Goal: Check status: Check status

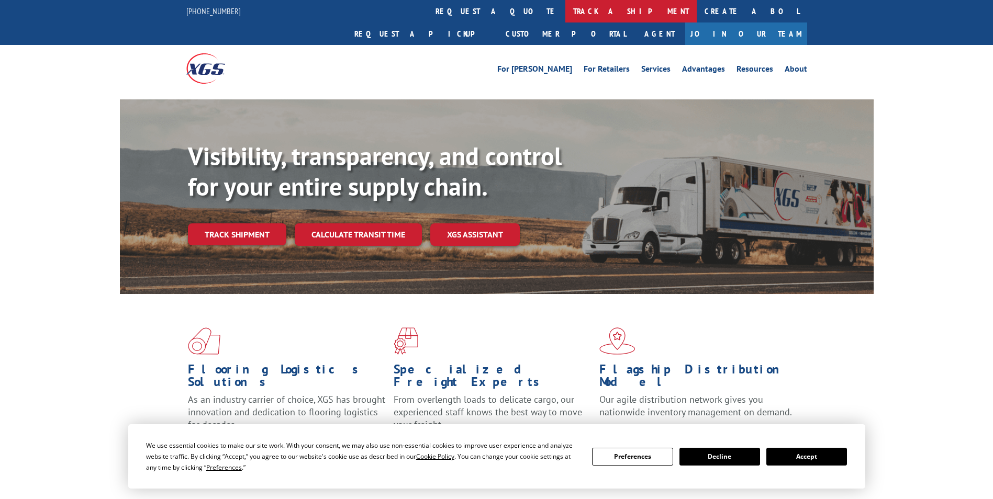
click at [565, 16] on link "track a shipment" at bounding box center [630, 11] width 131 height 23
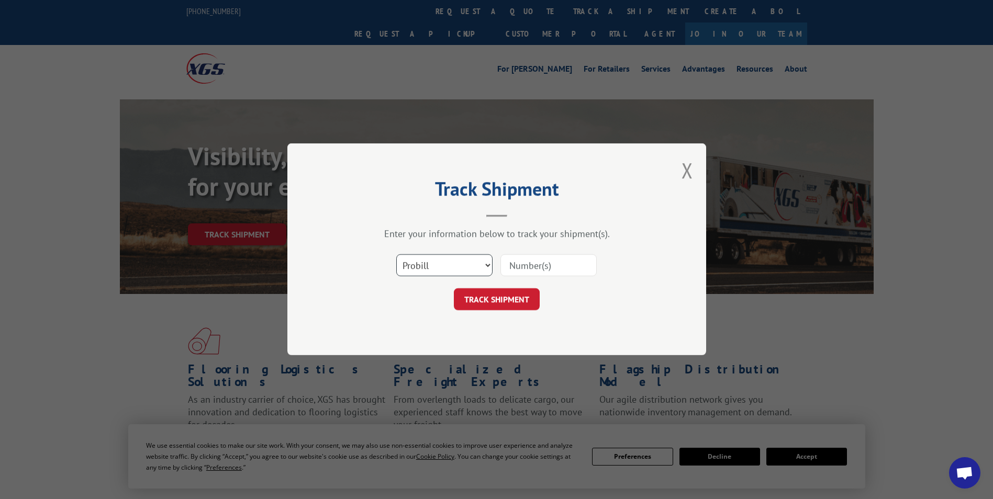
drag, startPoint x: 440, startPoint y: 258, endPoint x: 438, endPoint y: 268, distance: 10.7
click at [440, 262] on select "Select category... Probill BOL PO" at bounding box center [444, 266] width 96 height 22
select select "bol"
click at [396, 255] on select "Select category... Probill BOL PO" at bounding box center [444, 266] width 96 height 22
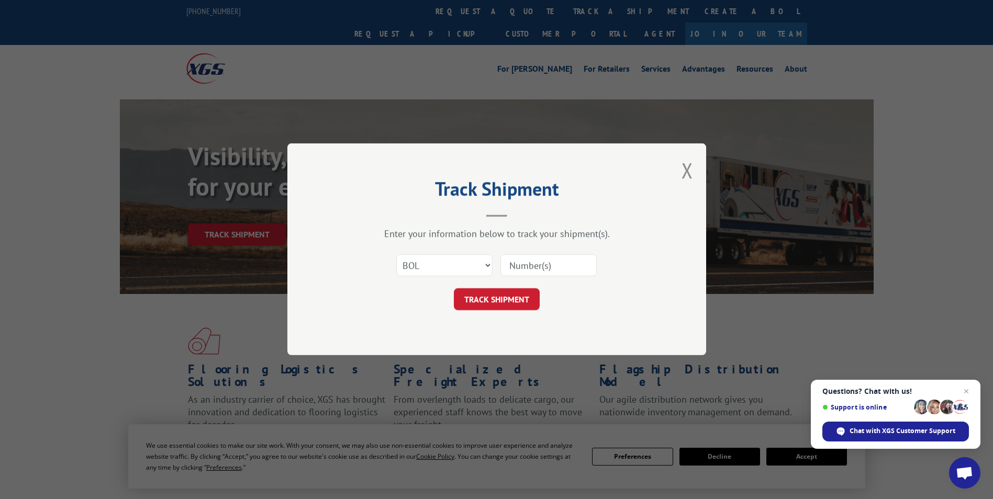
click at [539, 267] on input at bounding box center [548, 266] width 96 height 22
paste input "5470629"
type input "5470629"
click at [516, 305] on button "TRACK SHIPMENT" at bounding box center [497, 300] width 86 height 22
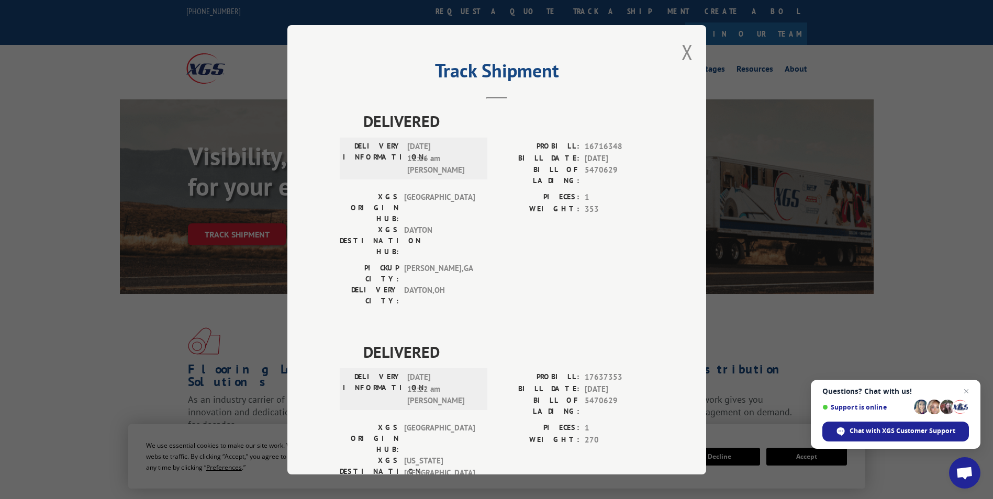
scroll to position [22, 0]
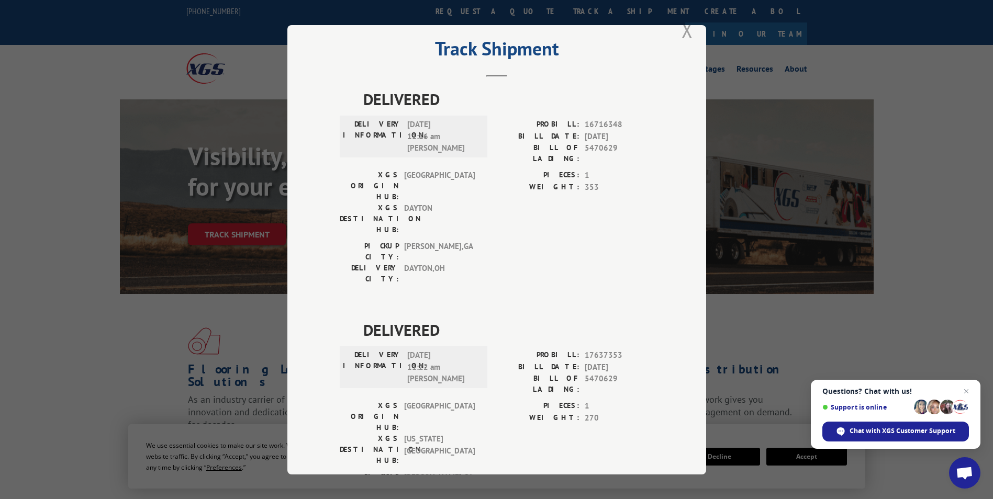
click at [686, 35] on button "Close modal" at bounding box center [688, 30] width 12 height 28
